Goal: Use online tool/utility: Utilize a website feature to perform a specific function

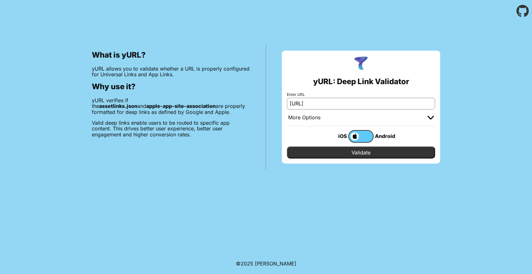
type input "[URL]"
click at [287, 147] on input "Validate" at bounding box center [361, 153] width 148 height 12
click at [363, 154] on input "Validate" at bounding box center [361, 153] width 148 height 12
